Goal: Transaction & Acquisition: Book appointment/travel/reservation

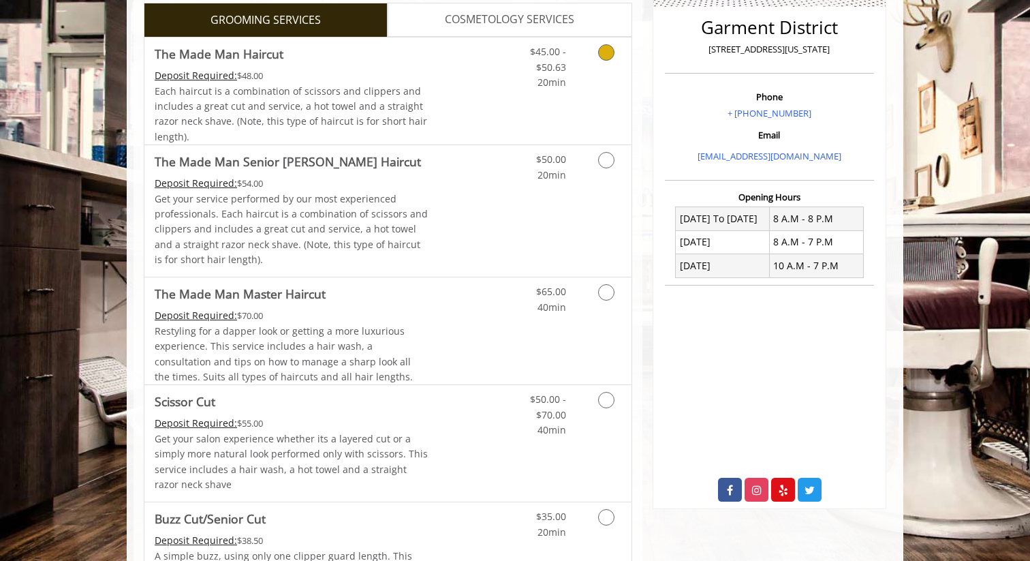
scroll to position [341, 0]
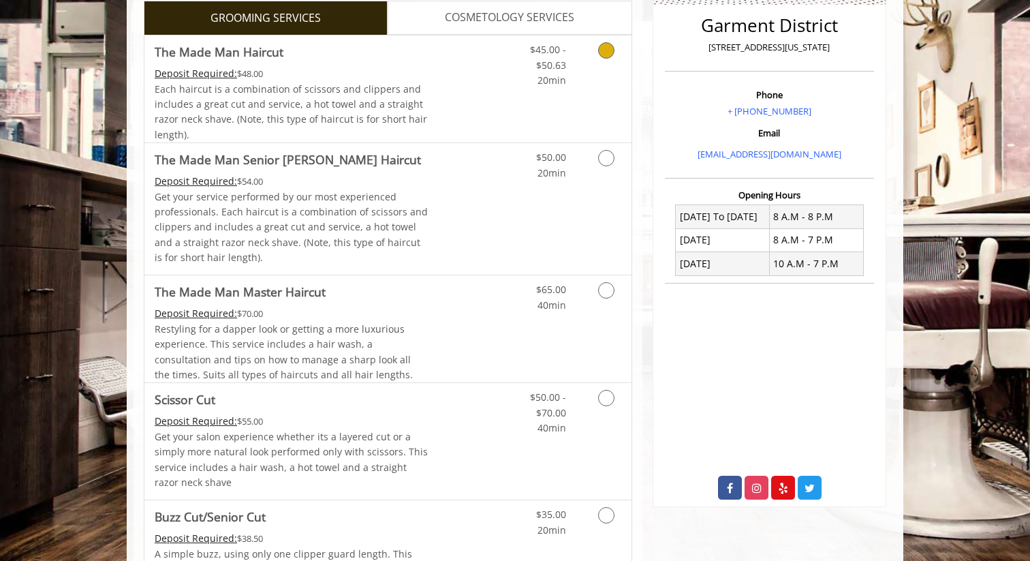
click at [478, 74] on link "Discounted Price" at bounding box center [469, 88] width 81 height 107
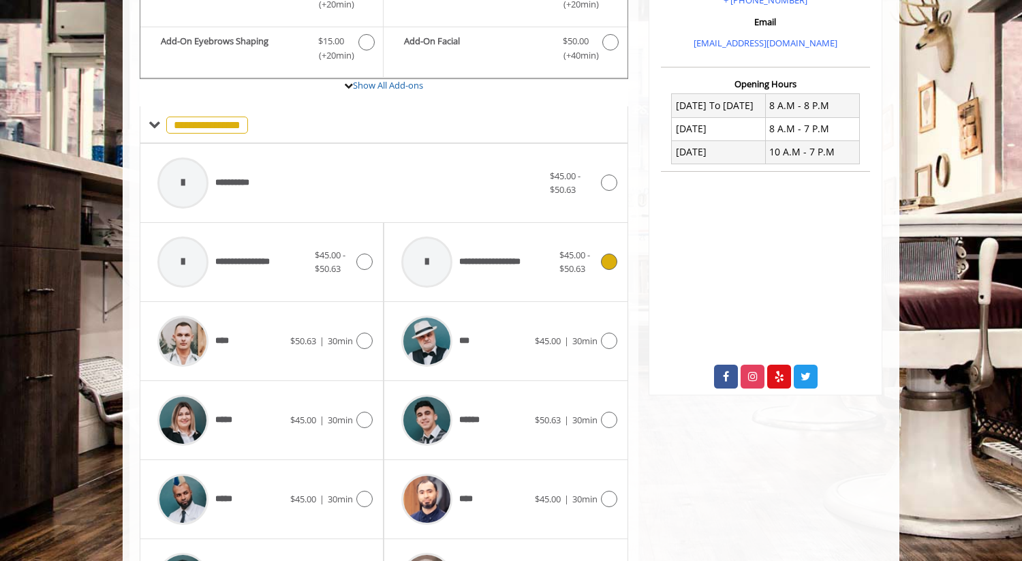
scroll to position [437, 0]
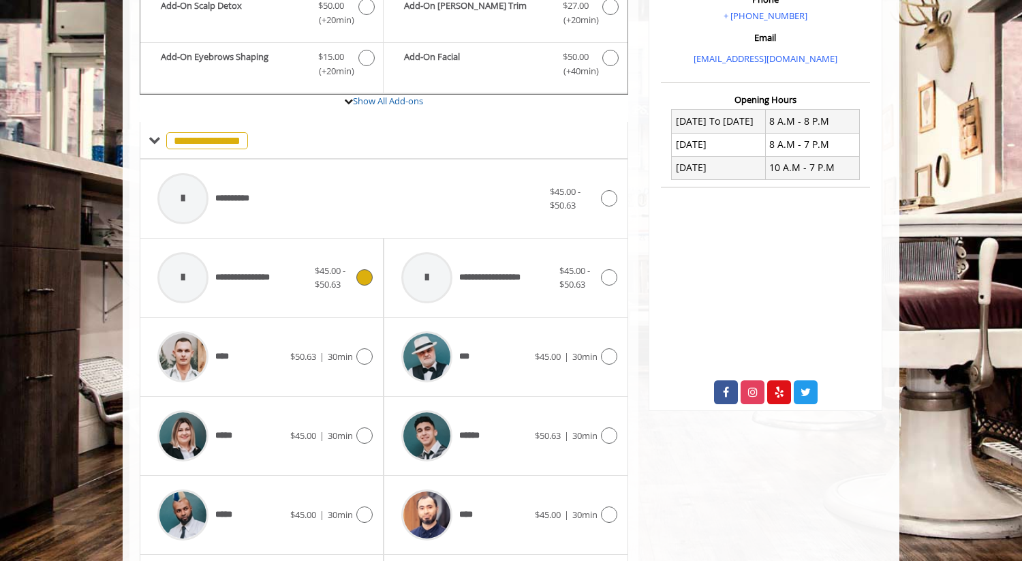
click at [279, 268] on span "**********" at bounding box center [217, 277] width 133 height 65
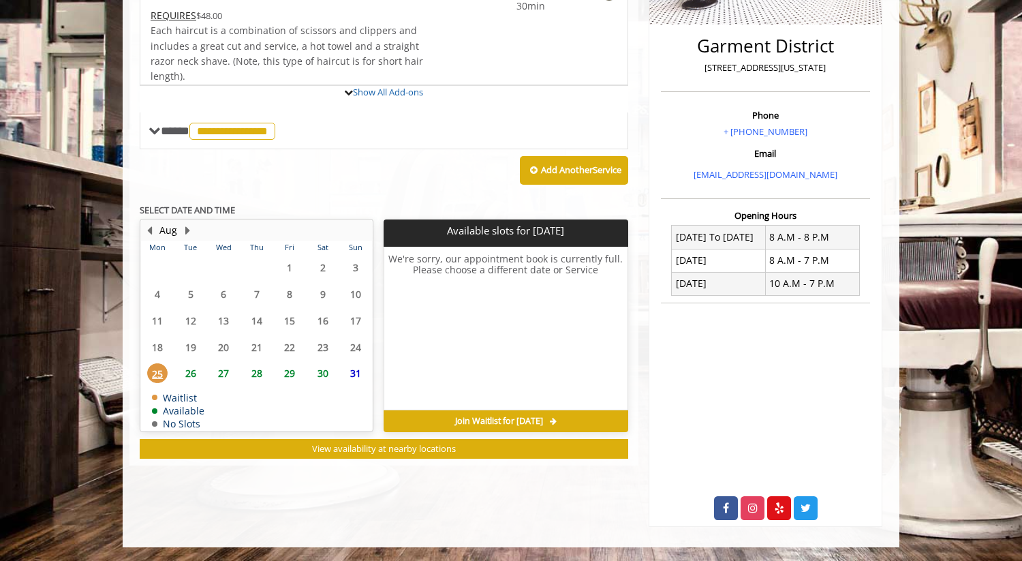
scroll to position [384, 0]
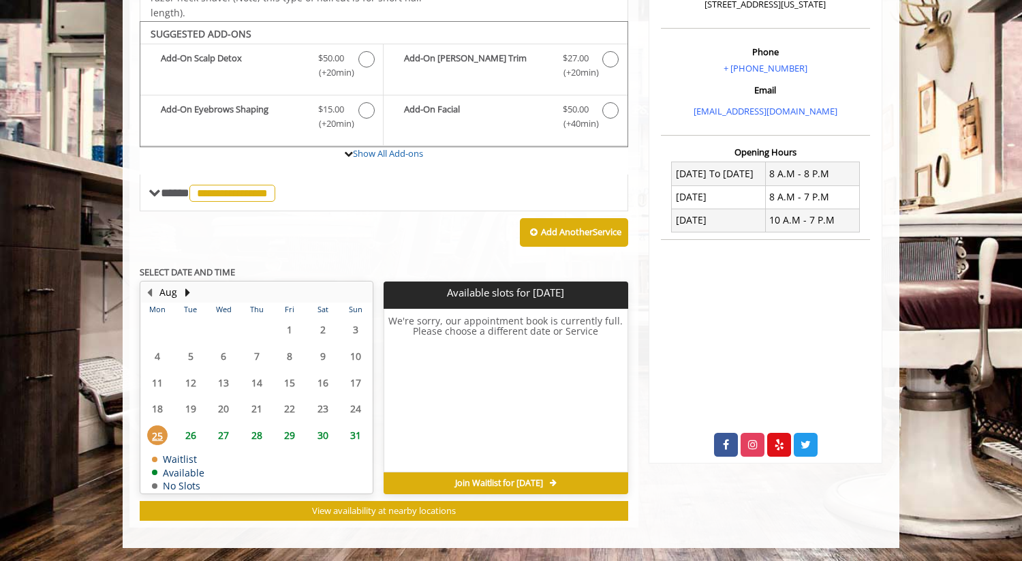
click at [191, 433] on span "26" at bounding box center [191, 435] width 20 height 20
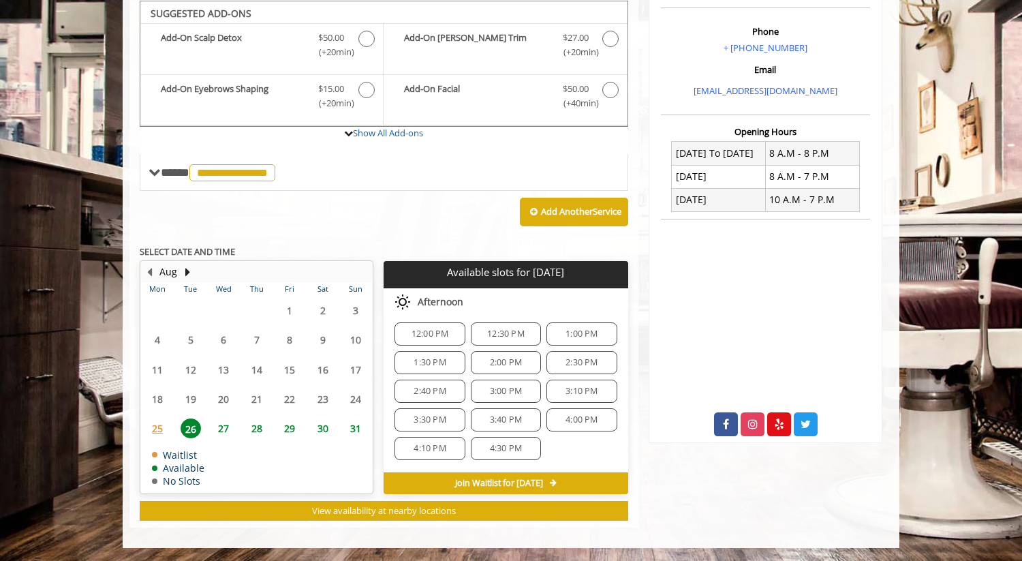
scroll to position [191, 0]
click at [505, 356] on span "2:00 PM" at bounding box center [506, 361] width 32 height 11
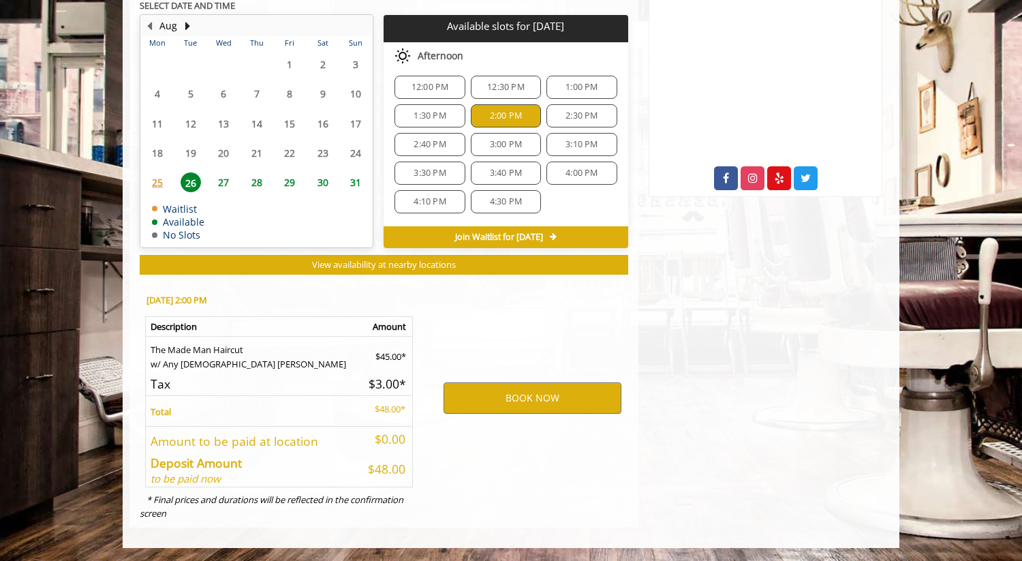
scroll to position [651, 0]
click at [570, 397] on button "BOOK NOW" at bounding box center [532, 397] width 178 height 31
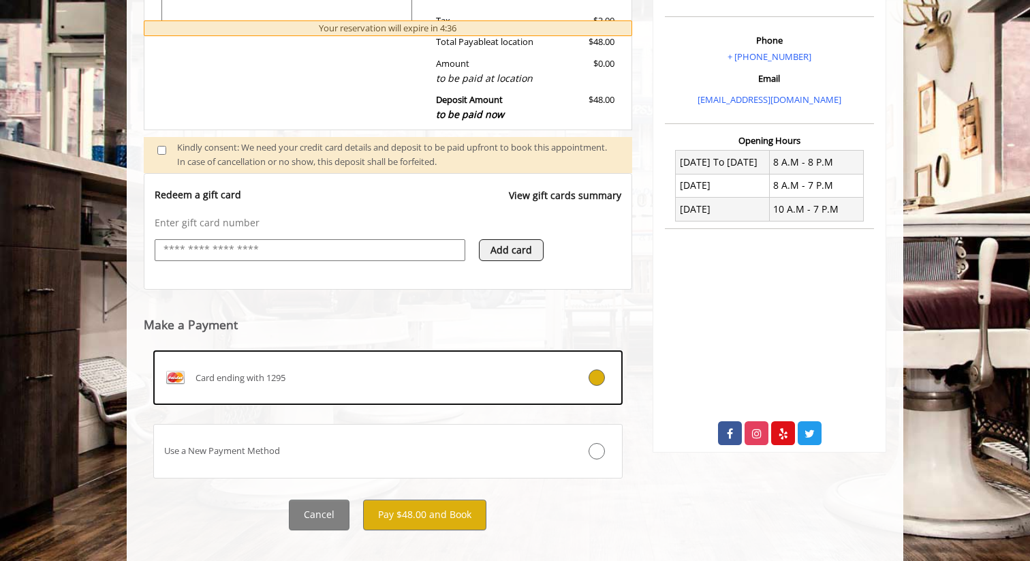
scroll to position [413, 0]
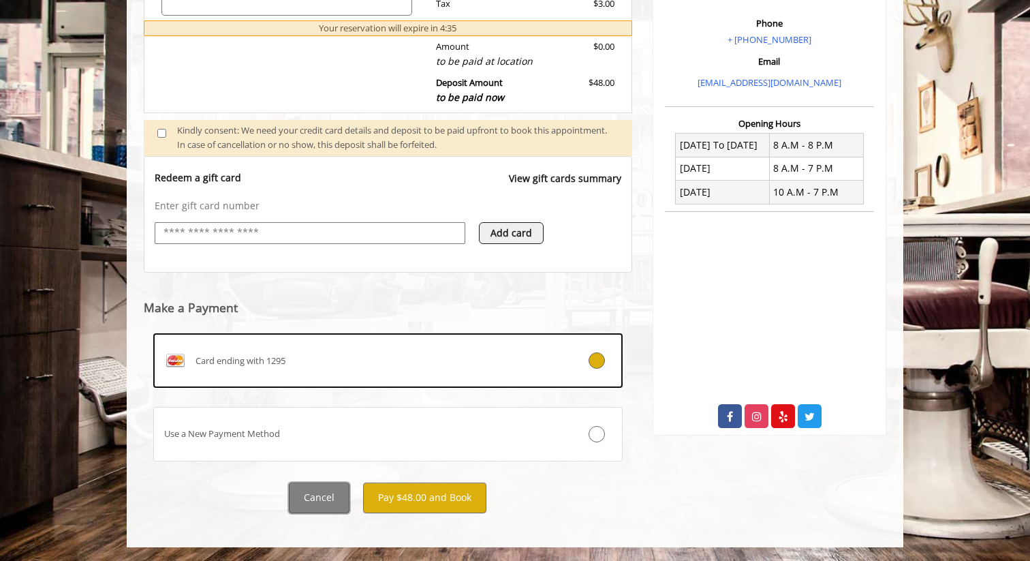
click at [323, 497] on button "Cancel" at bounding box center [319, 497] width 61 height 31
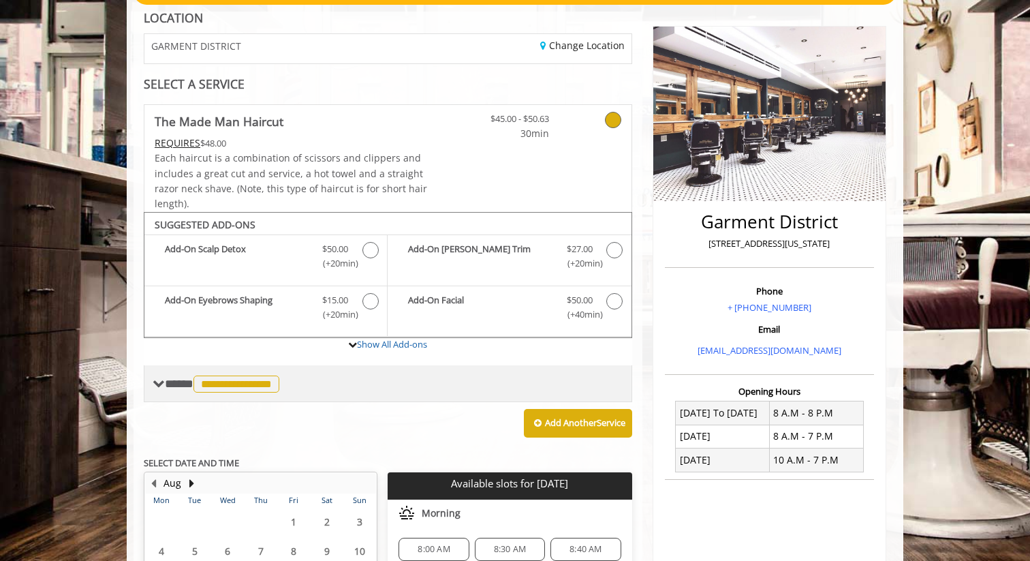
scroll to position [147, 0]
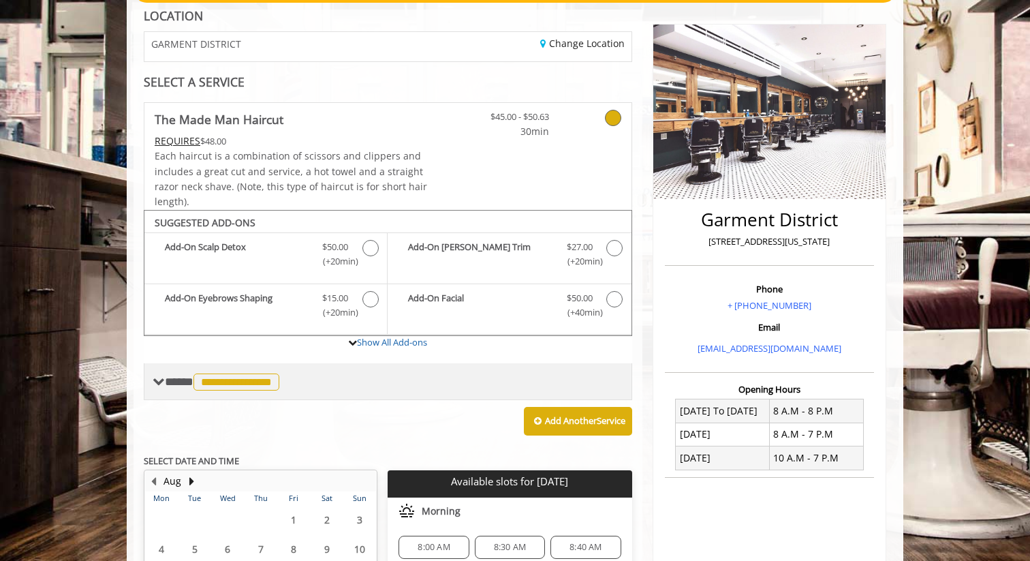
click at [170, 379] on span "**********" at bounding box center [224, 381] width 118 height 12
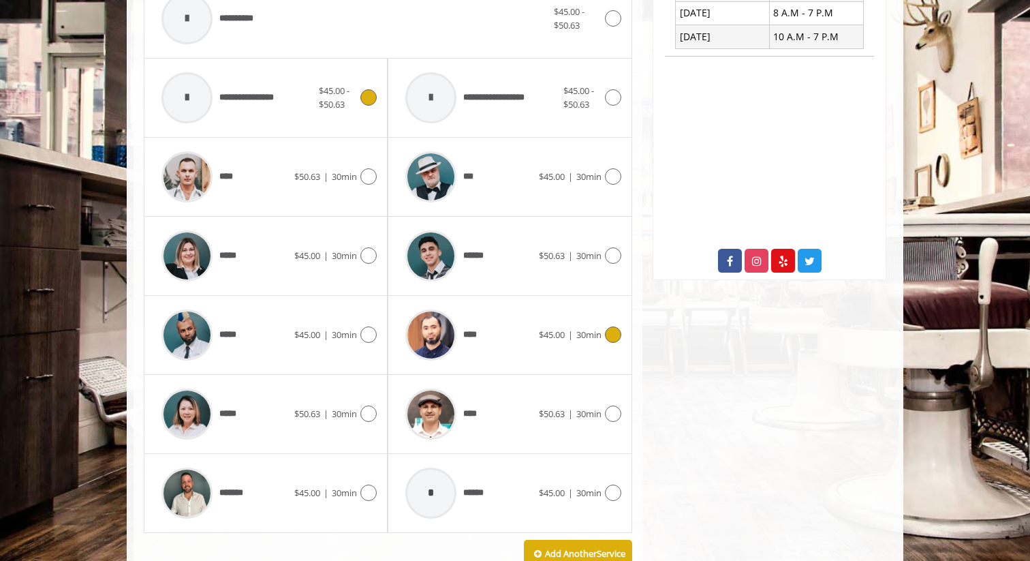
scroll to position [574, 0]
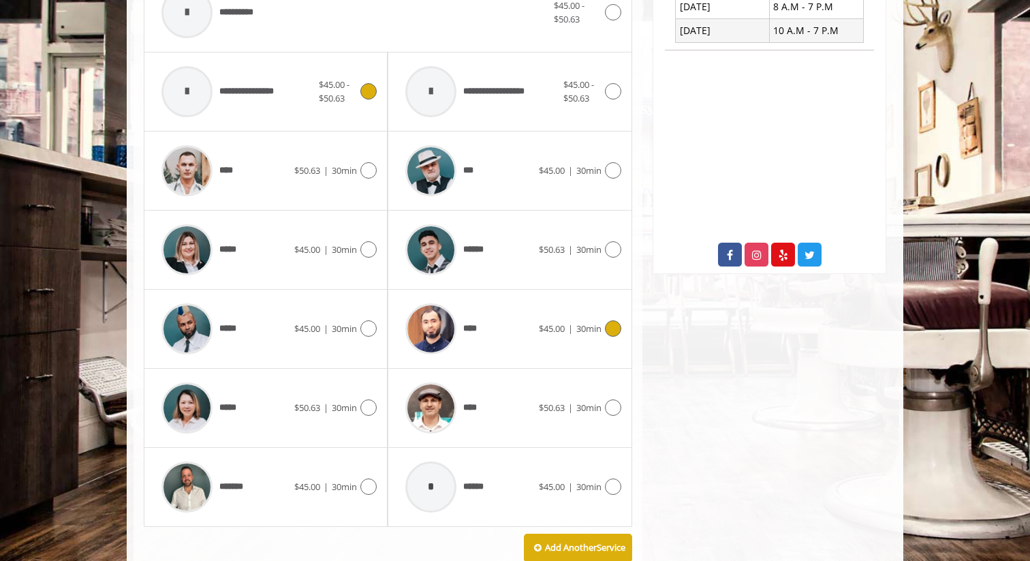
click at [526, 326] on div "****" at bounding box center [469, 328] width 140 height 65
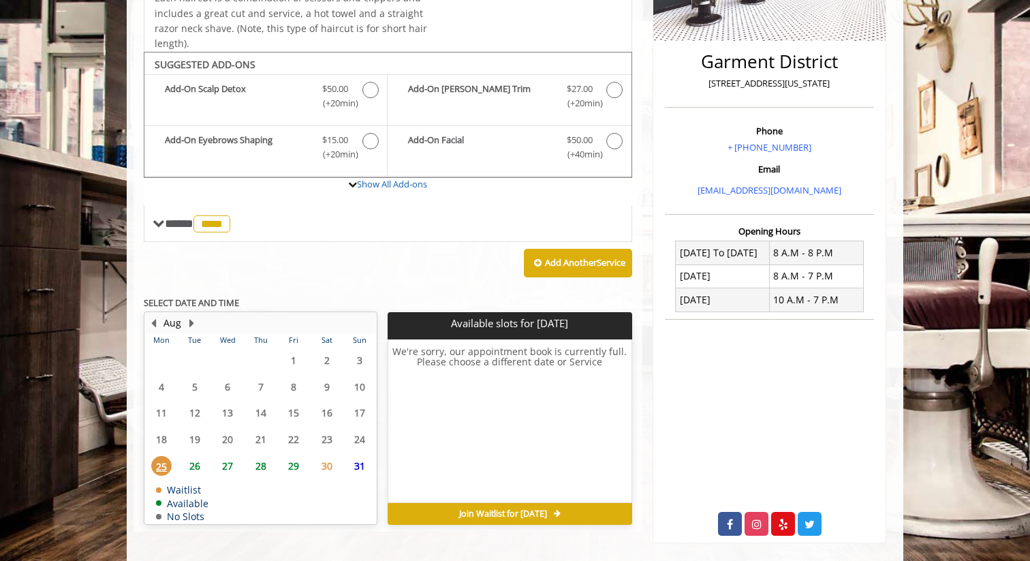
scroll to position [321, 0]
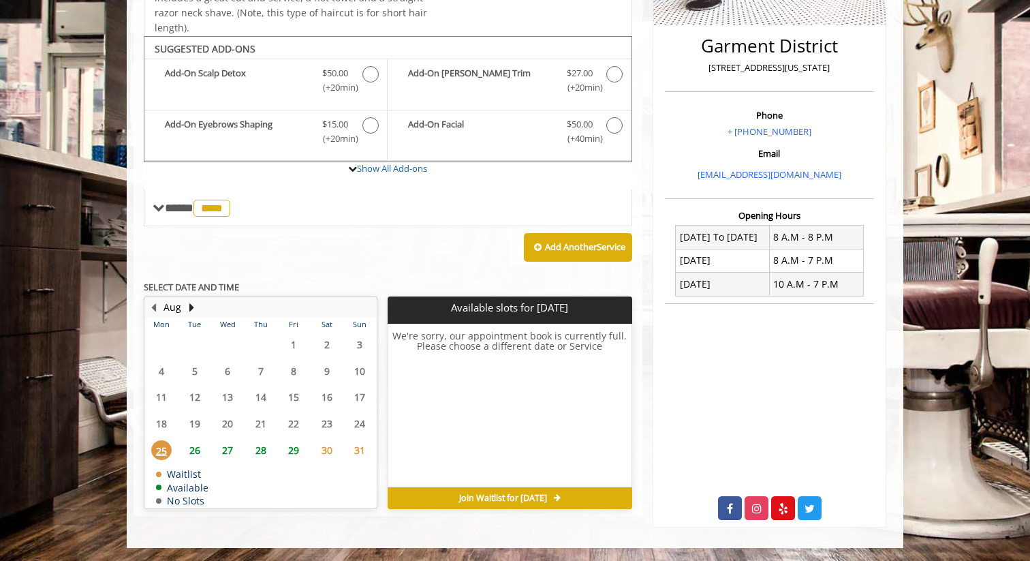
click at [191, 446] on span "26" at bounding box center [195, 450] width 20 height 20
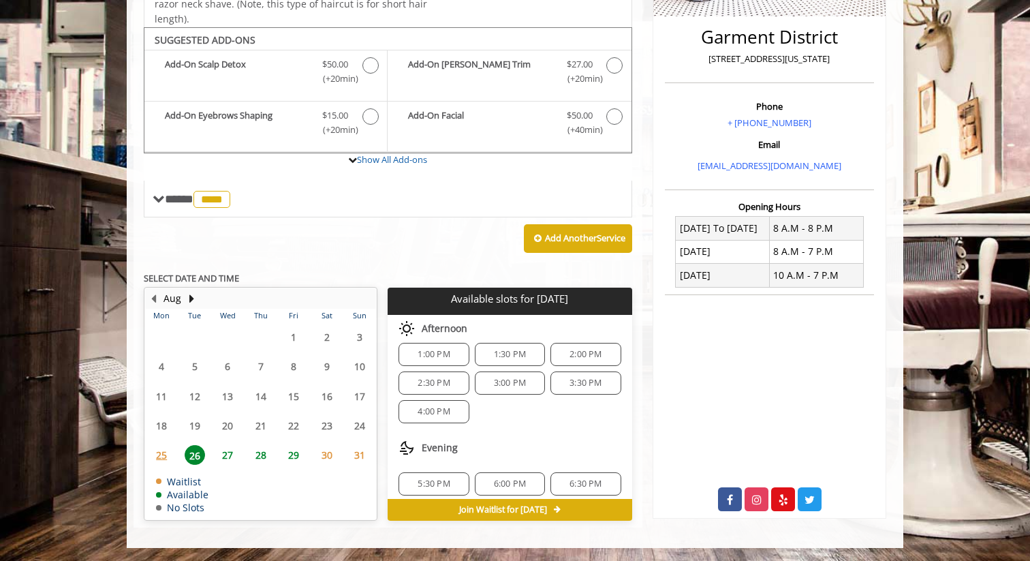
scroll to position [8, 0]
click at [576, 355] on span "2:00 PM" at bounding box center [586, 356] width 32 height 11
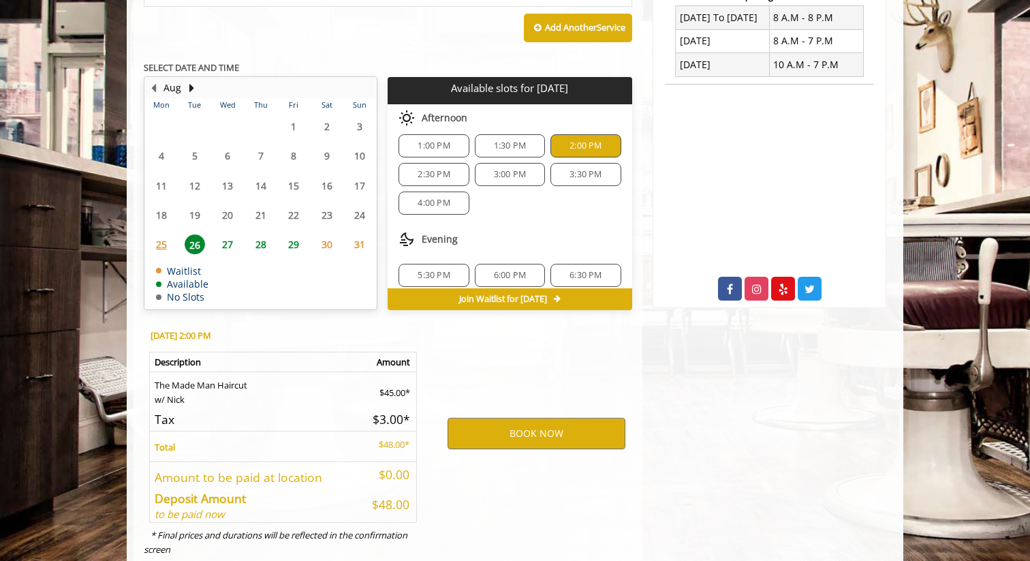
scroll to position [576, 0]
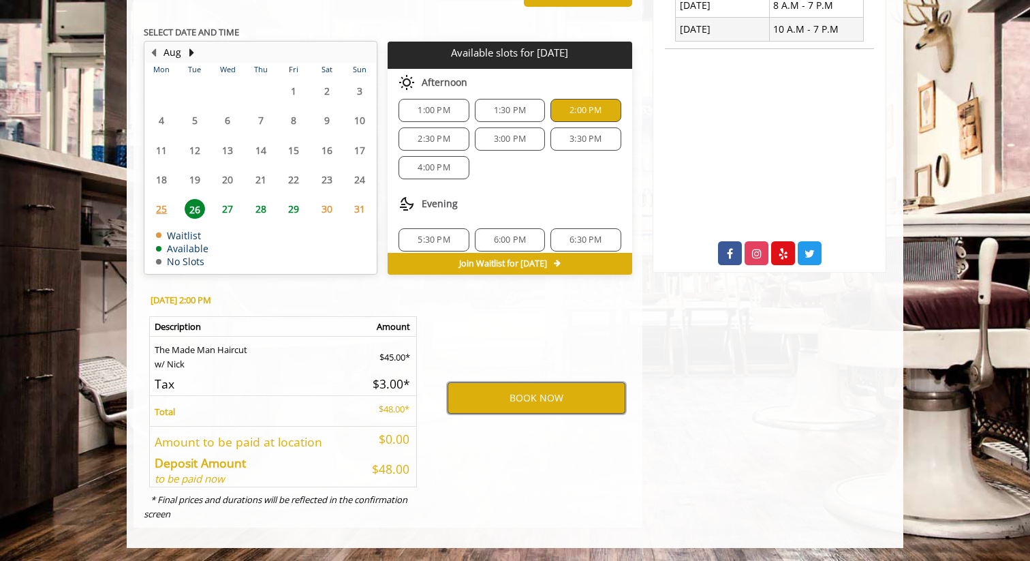
click at [563, 396] on button "BOOK NOW" at bounding box center [537, 397] width 178 height 31
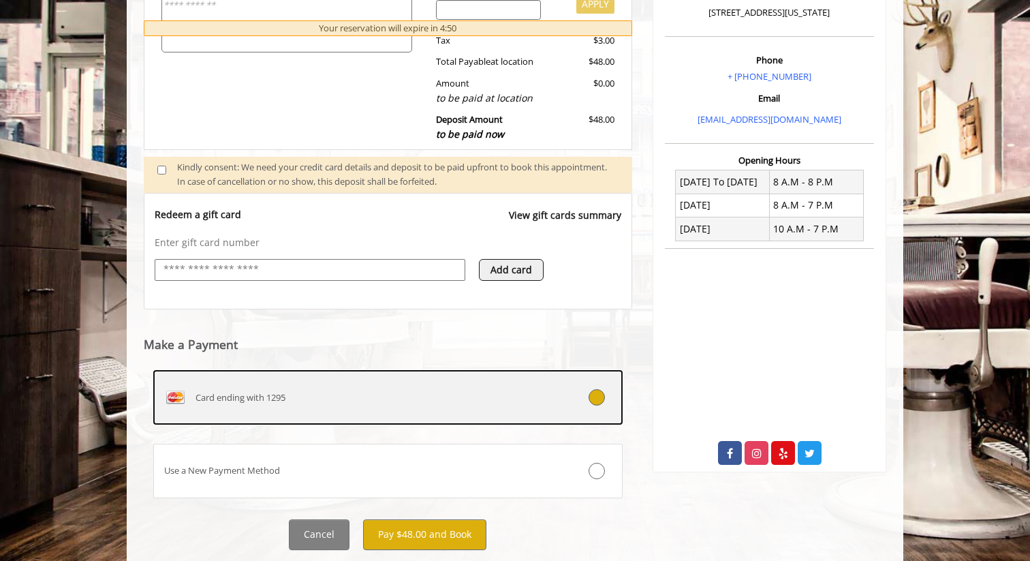
scroll to position [387, 0]
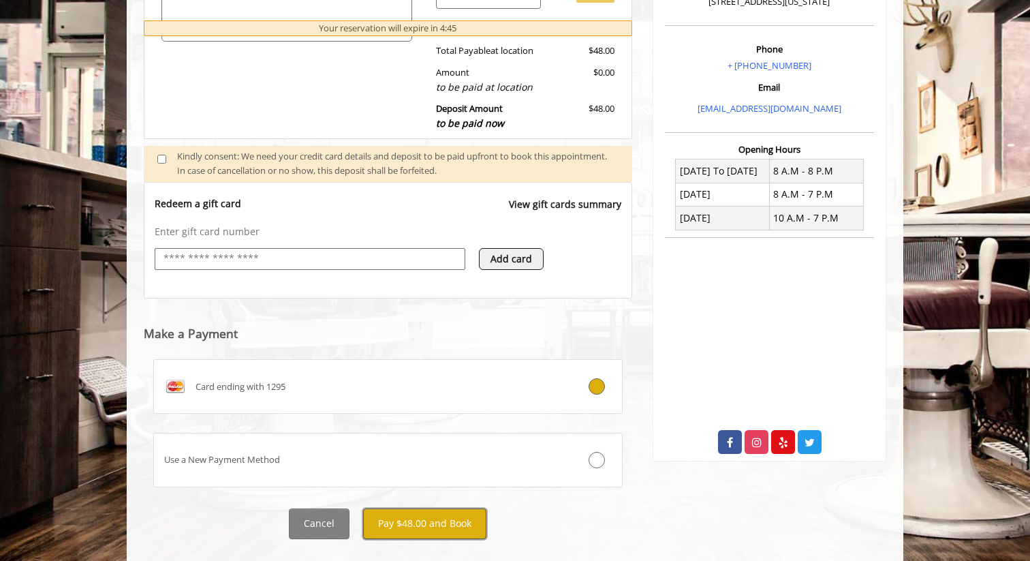
click at [415, 525] on button "Pay $48.00 and Book" at bounding box center [424, 523] width 123 height 31
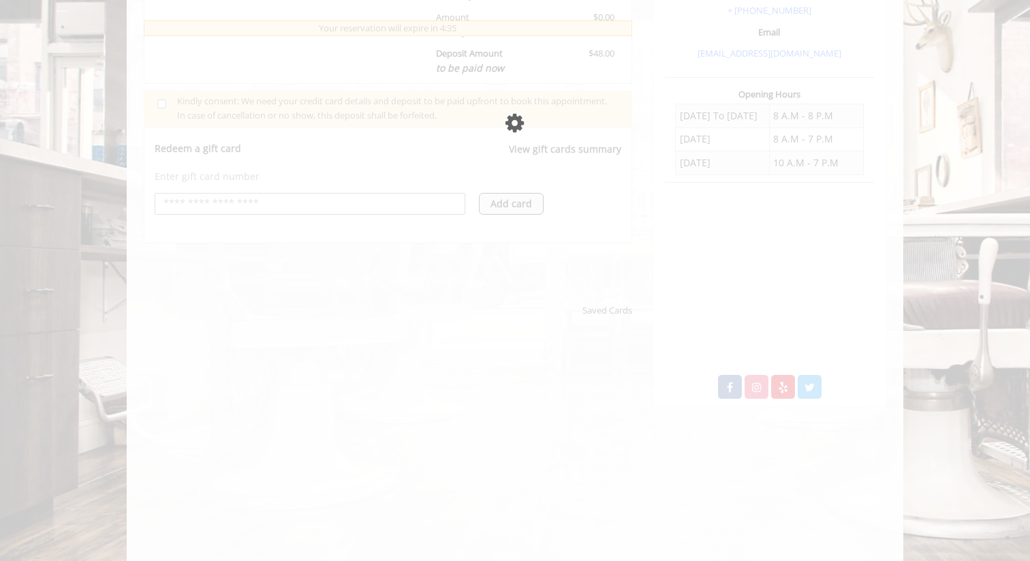
scroll to position [443, 0]
